Goal: Information Seeking & Learning: Understand process/instructions

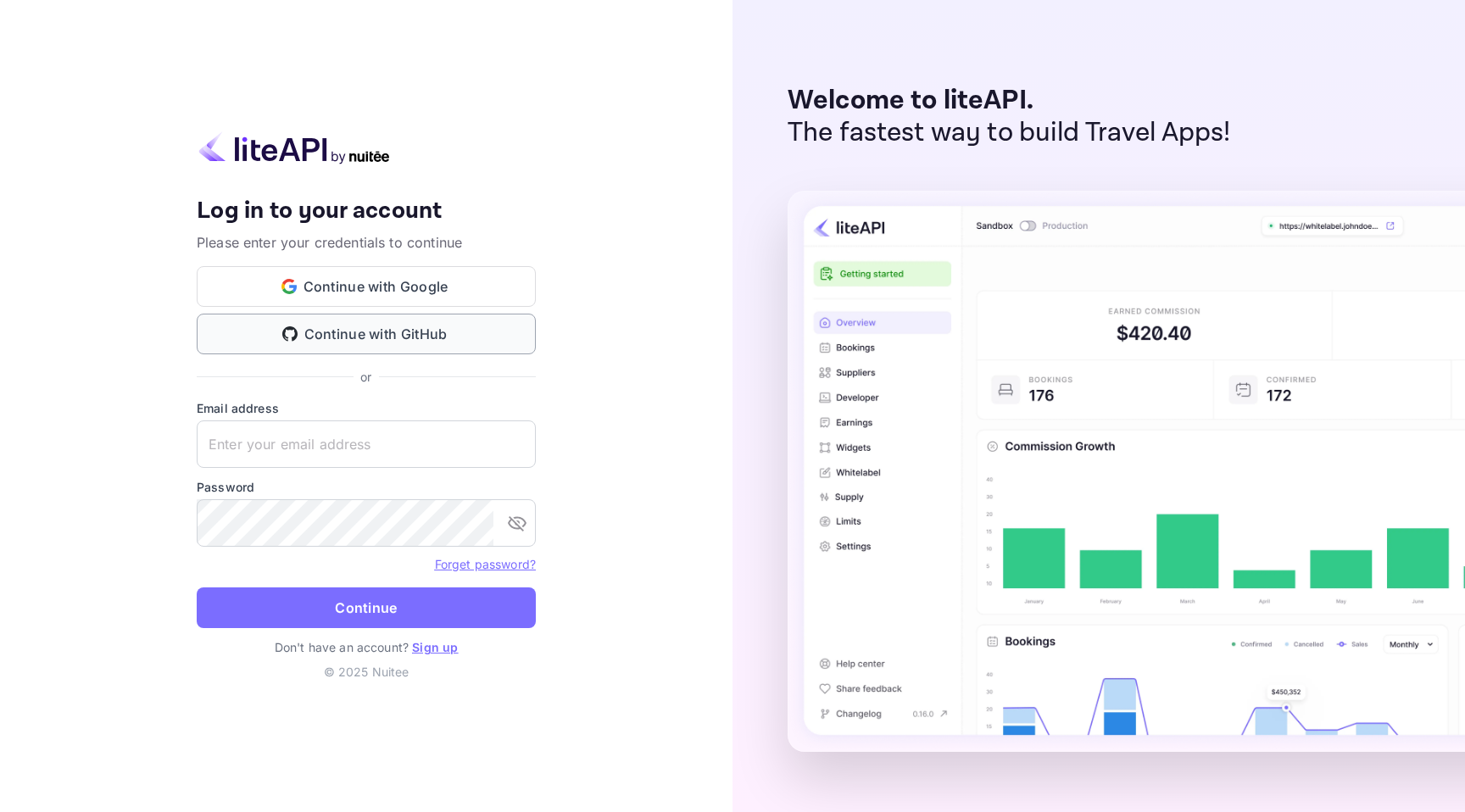
click at [410, 334] on button "Continue with GitHub" at bounding box center [366, 334] width 339 height 41
click at [427, 329] on button "Continue with GitHub" at bounding box center [366, 334] width 339 height 41
click at [451, 284] on button "Continue with Google" at bounding box center [366, 286] width 339 height 41
click at [310, 158] on img at bounding box center [294, 148] width 195 height 33
click at [428, 309] on div "Continue with Google Continue with GitHub" at bounding box center [366, 309] width 339 height 88
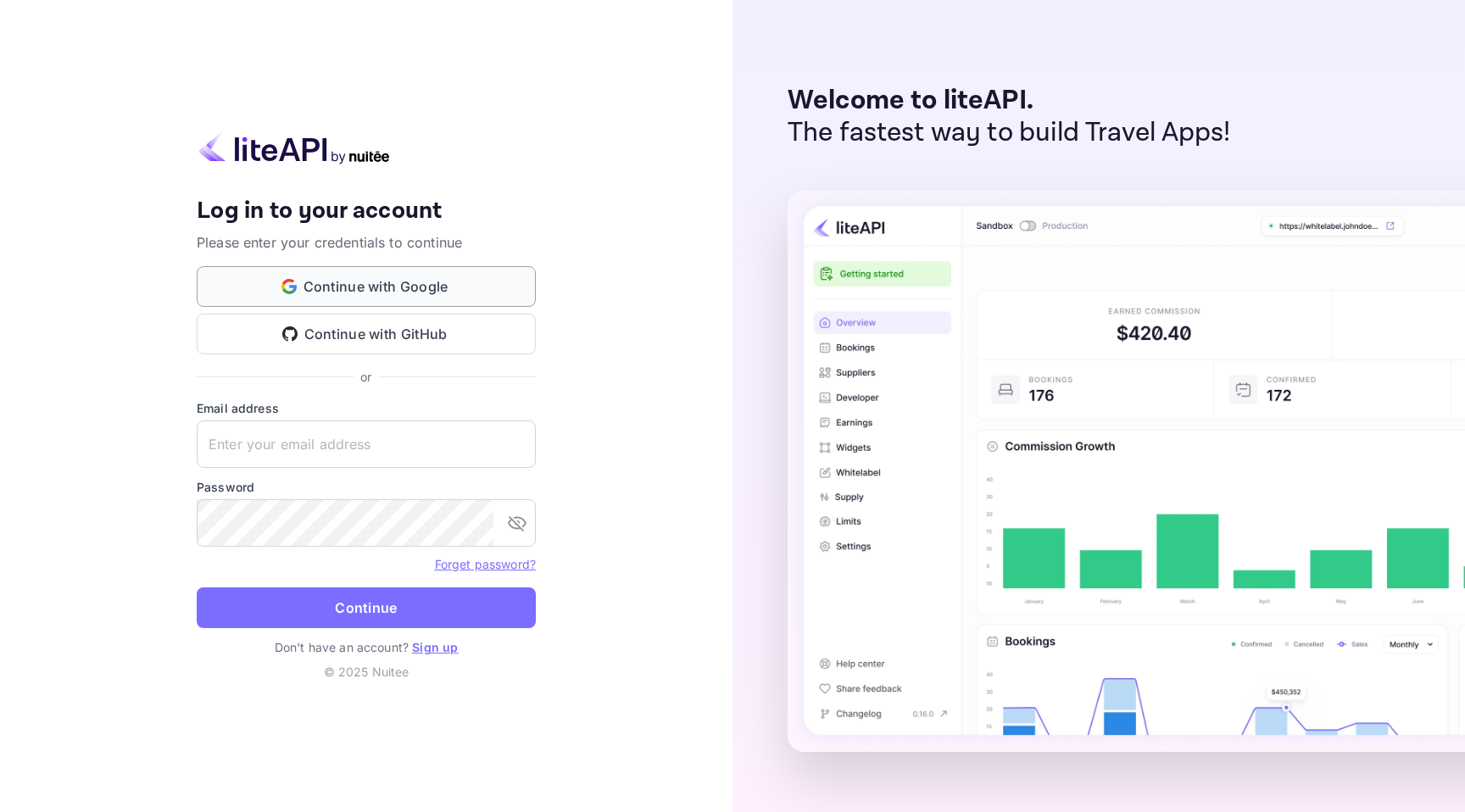
click at [437, 291] on button "Continue with Google" at bounding box center [366, 286] width 339 height 41
click at [480, 277] on button "Continue with Google" at bounding box center [366, 286] width 339 height 41
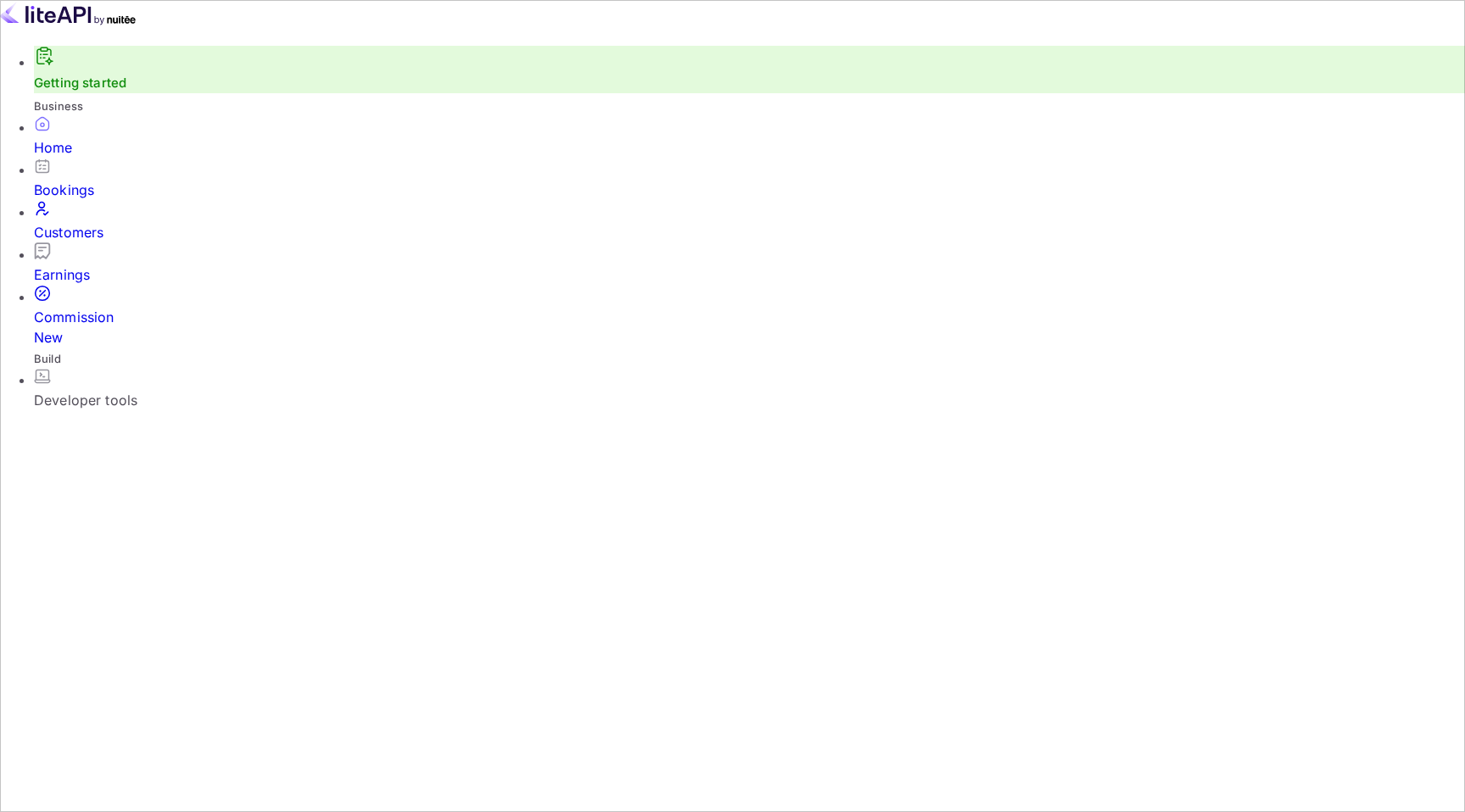
click at [126, 93] on div "Getting started" at bounding box center [749, 70] width 1431 height 48
